Goal: Find contact information: Find contact information

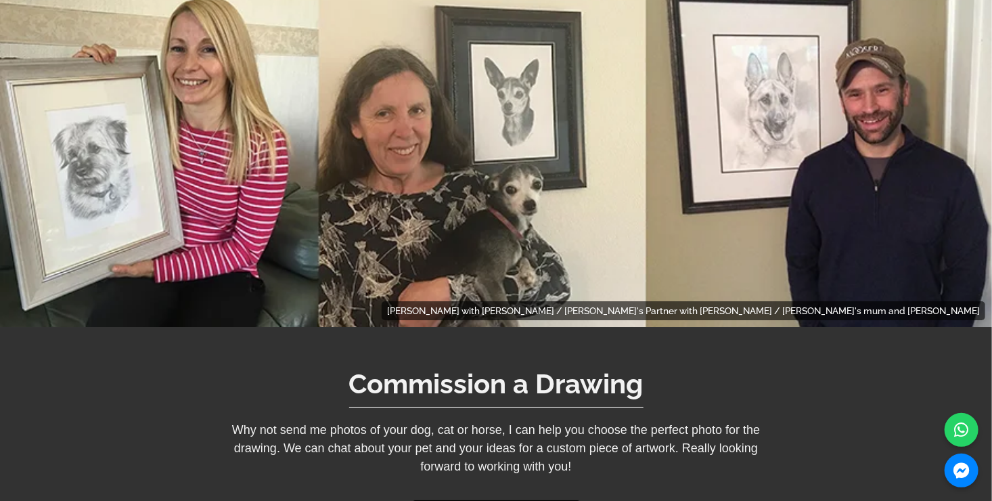
scroll to position [9545, 0]
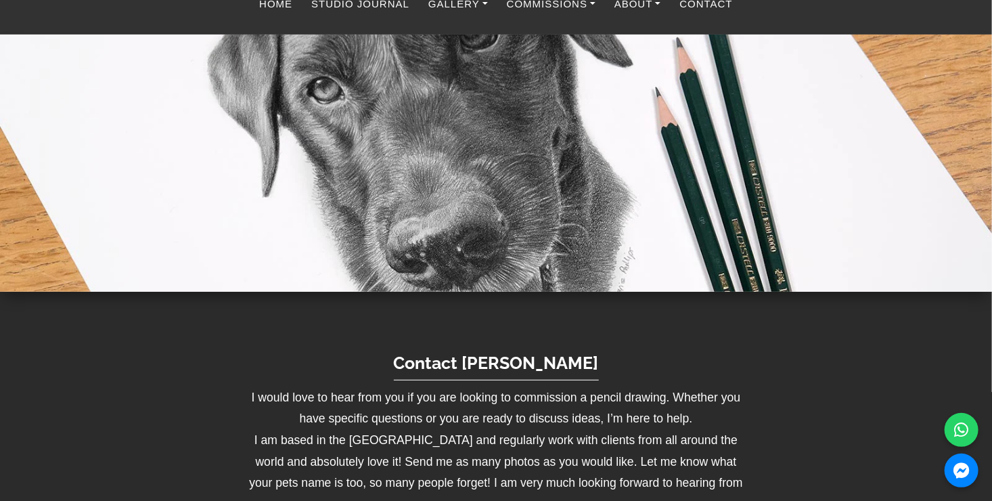
scroll to position [338, 0]
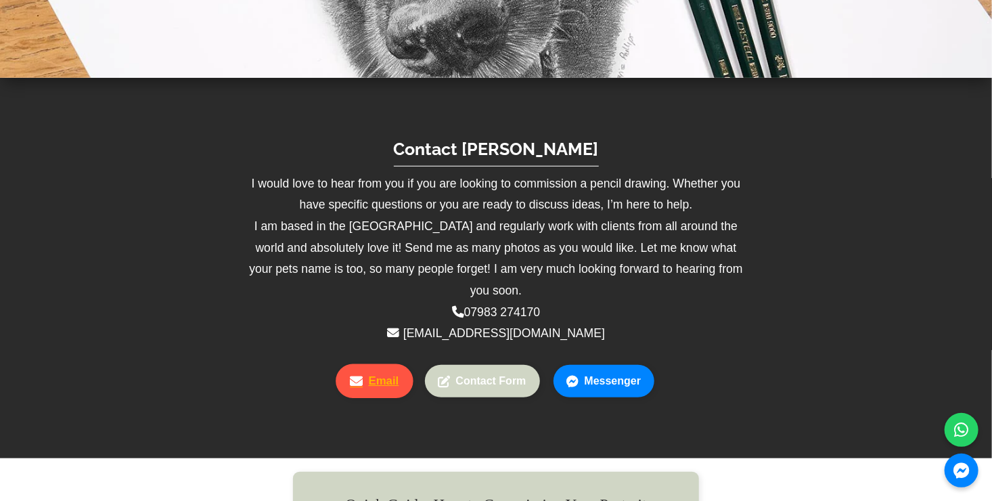
click at [406, 364] on link "Email" at bounding box center [374, 381] width 77 height 34
click at [388, 364] on link "Email" at bounding box center [374, 381] width 77 height 34
click at [371, 364] on link "Email" at bounding box center [374, 381] width 77 height 34
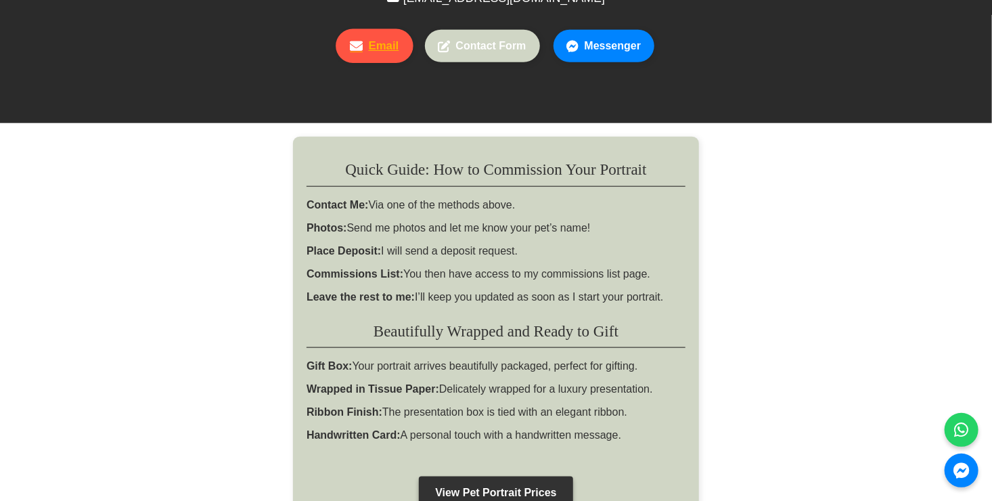
scroll to position [677, 0]
